Goal: Task Accomplishment & Management: Complete application form

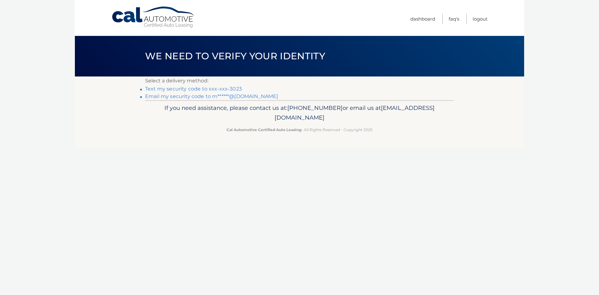
click at [195, 86] on link "Text my security code to xxx-xxx-3023" at bounding box center [193, 89] width 97 height 6
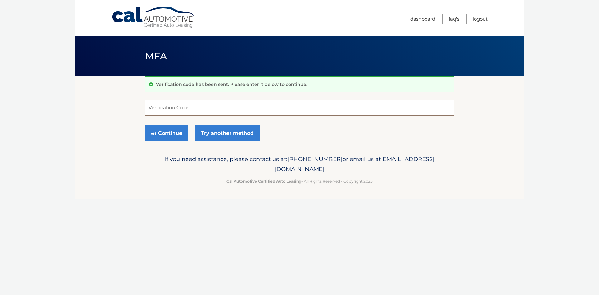
click at [198, 107] on input "Verification Code" at bounding box center [299, 108] width 309 height 16
type input "776913"
click at [145, 125] on button "Continue" at bounding box center [166, 133] width 43 height 16
click at [172, 133] on button "Continue" at bounding box center [166, 133] width 43 height 16
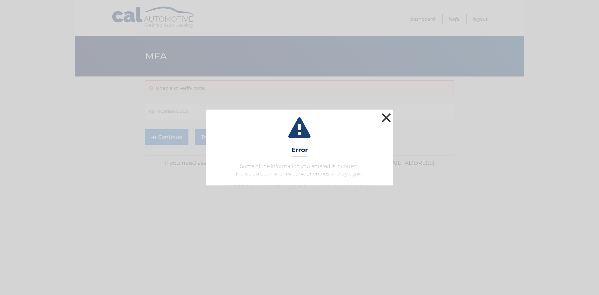
click at [387, 118] on button "×" at bounding box center [386, 117] width 12 height 12
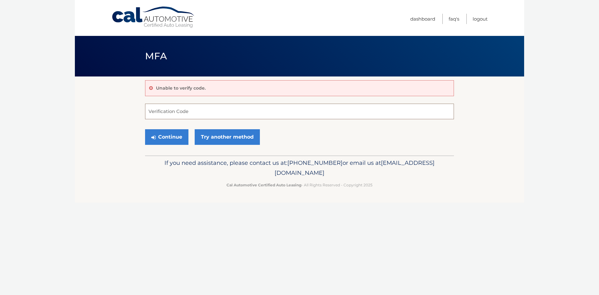
click at [276, 115] on input "Verification Code" at bounding box center [299, 112] width 309 height 16
click at [275, 114] on input "Verification Code" at bounding box center [299, 112] width 309 height 16
type input "776913"
click at [145, 129] on button "Continue" at bounding box center [166, 137] width 43 height 16
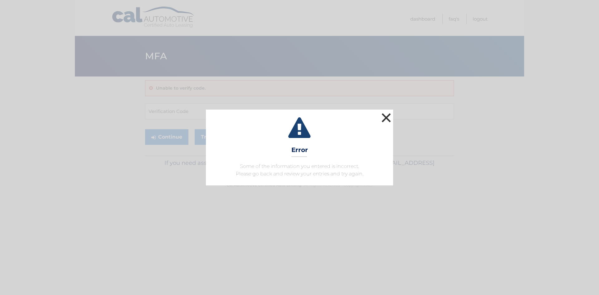
click at [385, 119] on button "×" at bounding box center [386, 117] width 12 height 12
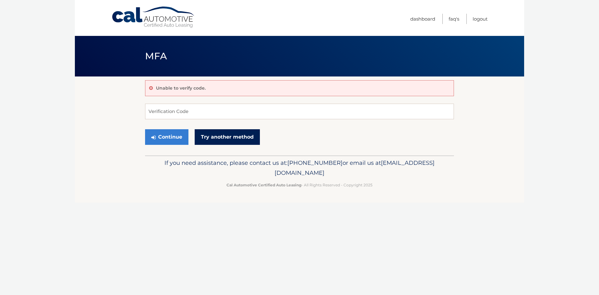
click at [220, 137] on link "Try another method" at bounding box center [227, 137] width 65 height 16
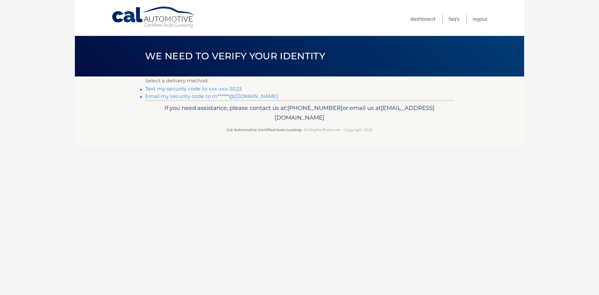
click at [173, 87] on link "Text my security code to xxx-xxx-3023" at bounding box center [193, 89] width 97 height 6
